Goal: Find specific page/section: Find specific page/section

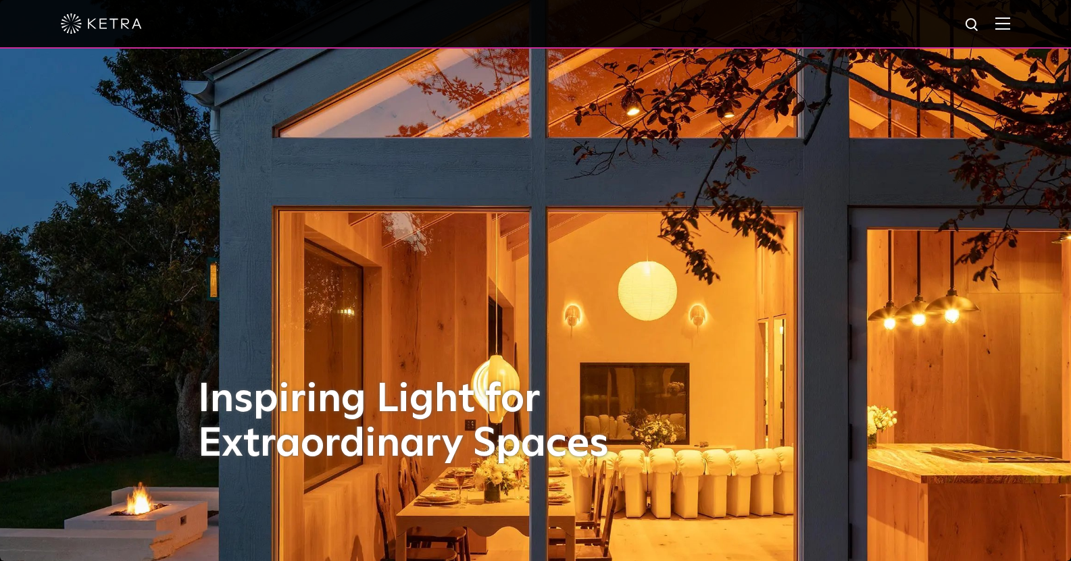
click at [1009, 32] on div at bounding box center [535, 23] width 949 height 47
click at [1010, 24] on img at bounding box center [1002, 23] width 15 height 13
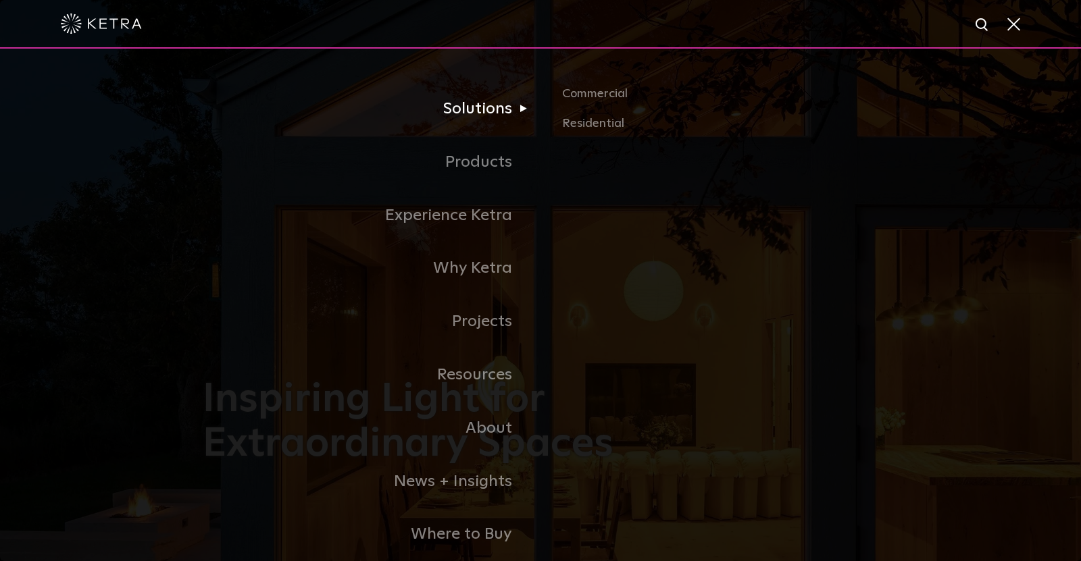
click at [477, 109] on link "Solutions" at bounding box center [372, 108] width 338 height 53
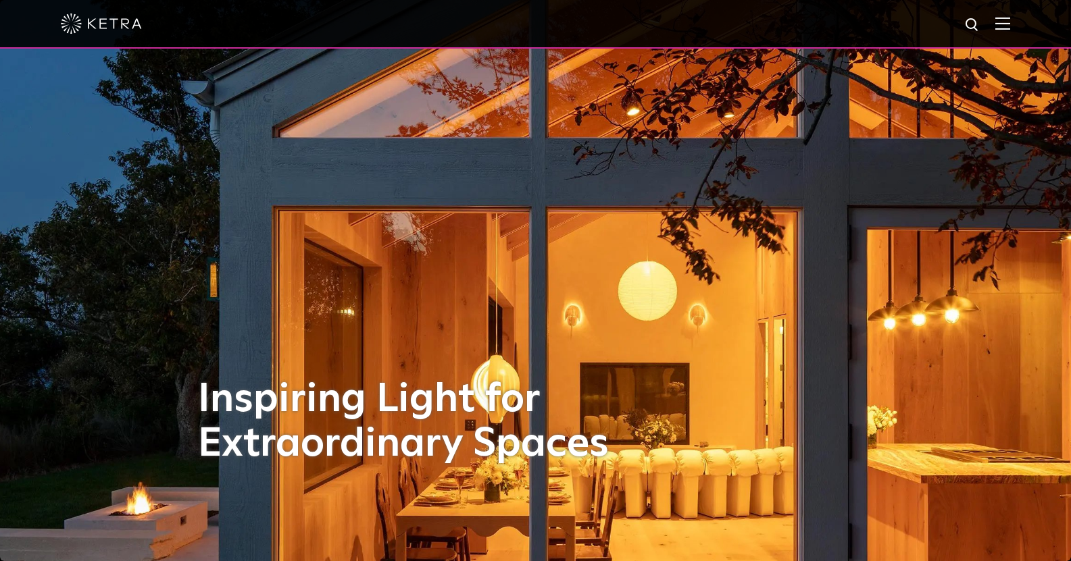
click at [1010, 20] on img at bounding box center [1002, 23] width 15 height 13
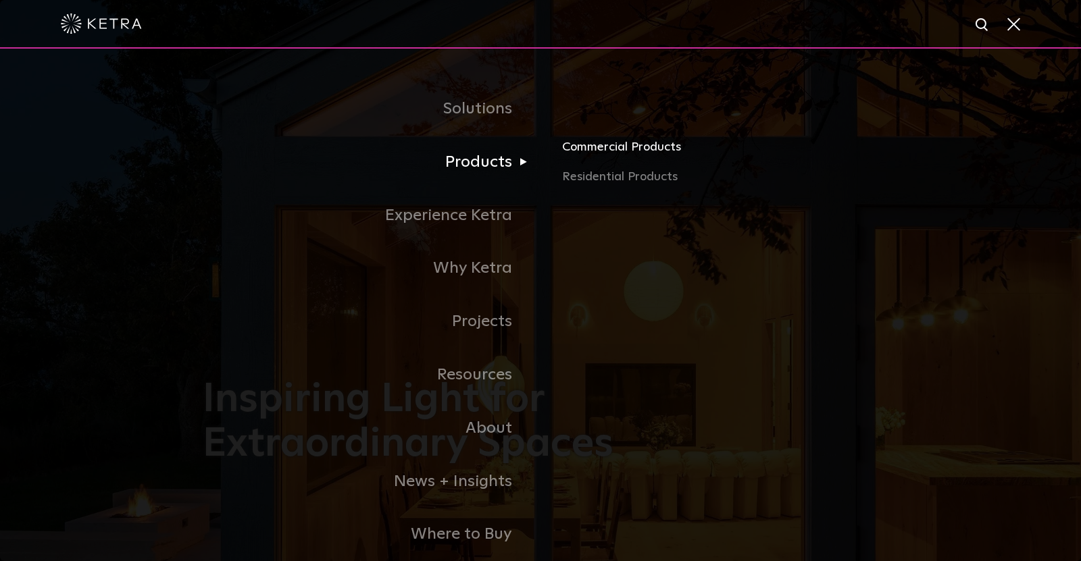
click at [604, 151] on link "Commercial Products" at bounding box center [720, 153] width 316 height 30
